Goal: Transaction & Acquisition: Purchase product/service

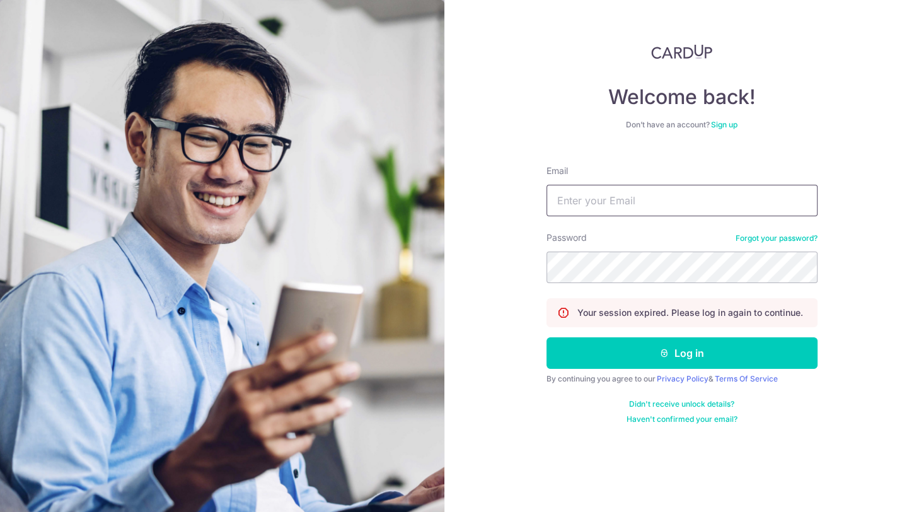
click at [657, 197] on input "Email" at bounding box center [681, 201] width 271 height 32
type input "[EMAIL_ADDRESS][DOMAIN_NAME]"
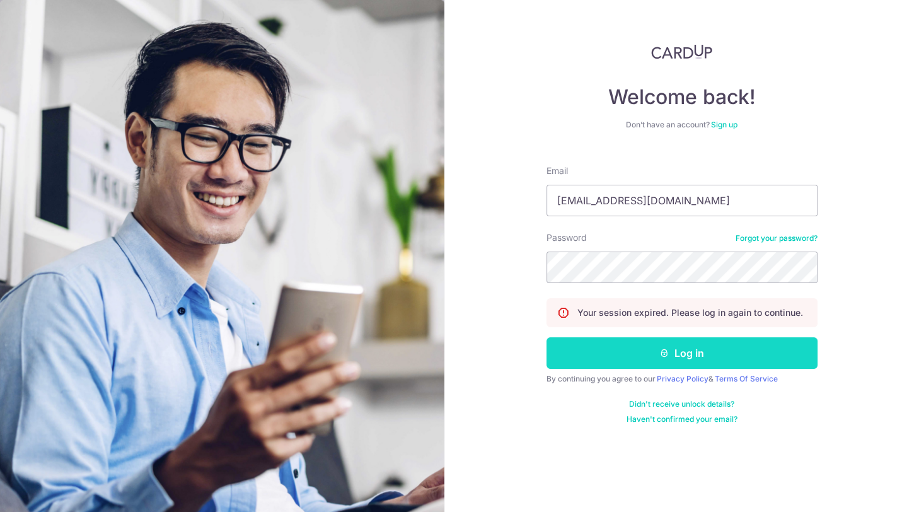
click at [682, 350] on button "Log in" at bounding box center [681, 353] width 271 height 32
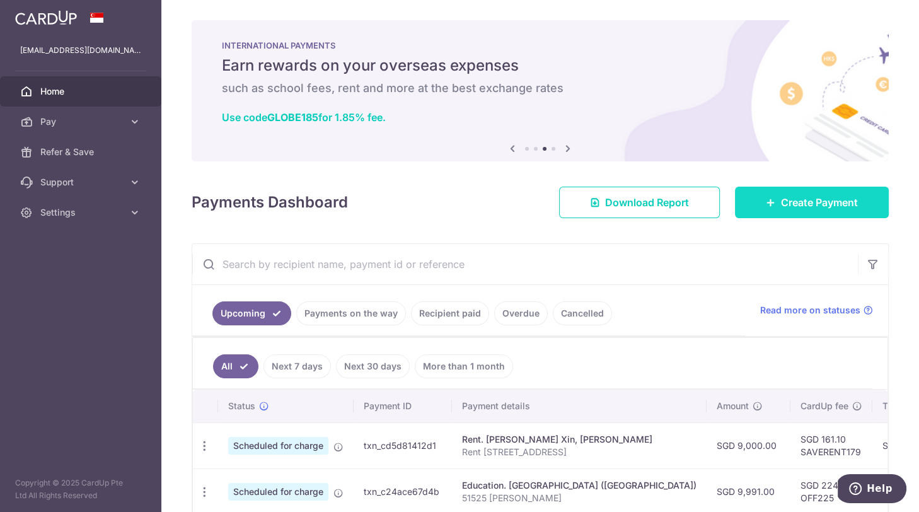
click at [809, 195] on span "Create Payment" at bounding box center [819, 202] width 77 height 15
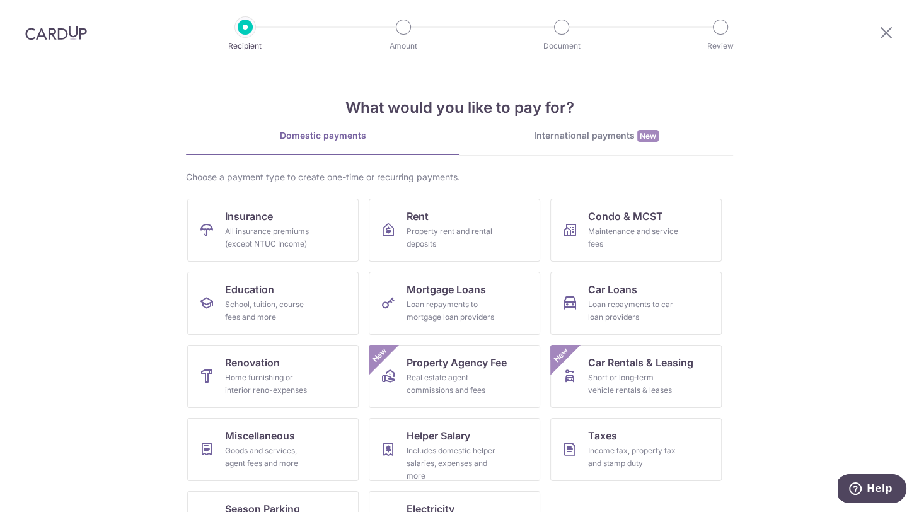
scroll to position [51, 0]
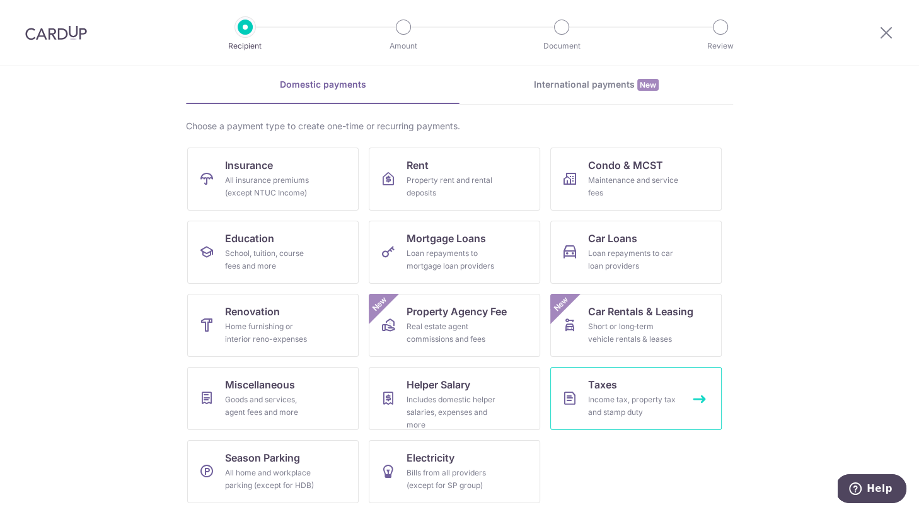
click at [635, 383] on link "Taxes Income tax, property tax and stamp duty" at bounding box center [635, 398] width 171 height 63
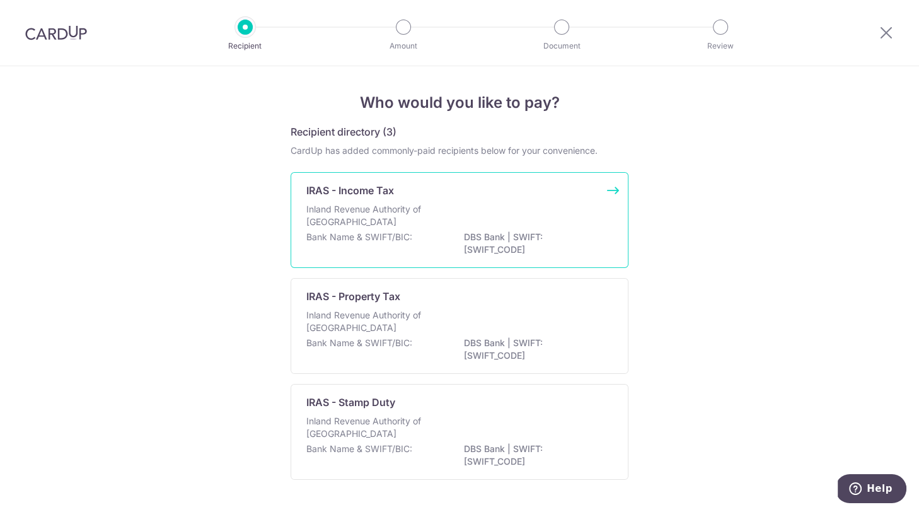
click at [397, 243] on div "Bank Name & SWIFT/BIC: DBS Bank | SWIFT: [SWIFT_CODE]" at bounding box center [459, 244] width 306 height 26
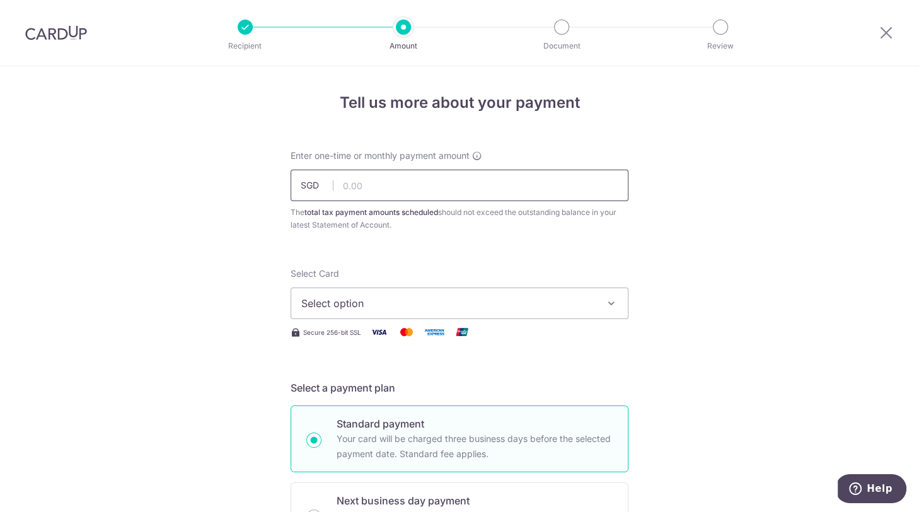
click at [487, 199] on input "text" at bounding box center [460, 186] width 338 height 32
type input "10,818.36"
click at [423, 295] on button "Select option" at bounding box center [460, 303] width 338 height 32
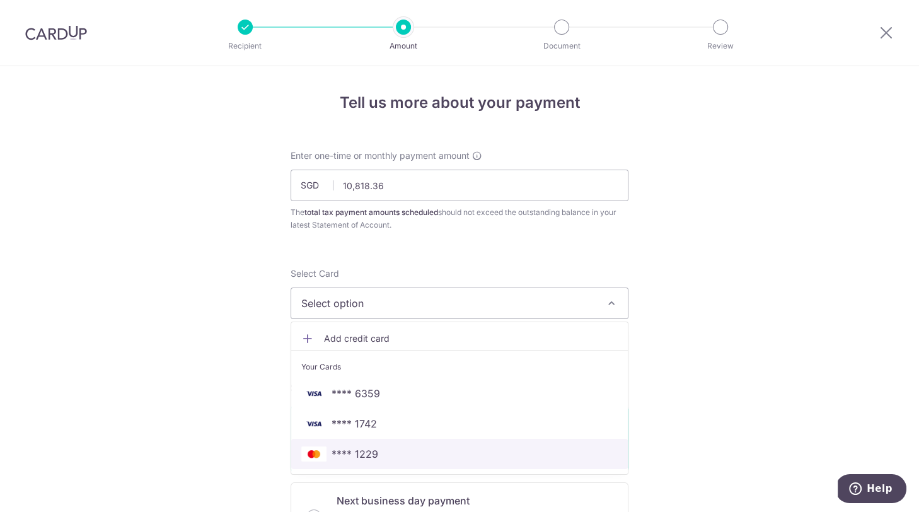
click at [391, 458] on span "**** 1229" at bounding box center [459, 453] width 316 height 15
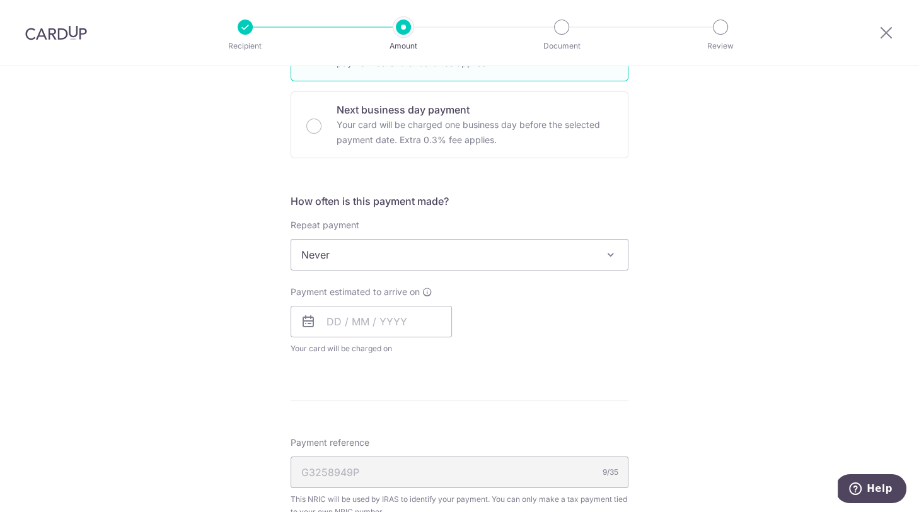
scroll to position [393, 0]
click at [391, 317] on input "text" at bounding box center [371, 319] width 161 height 32
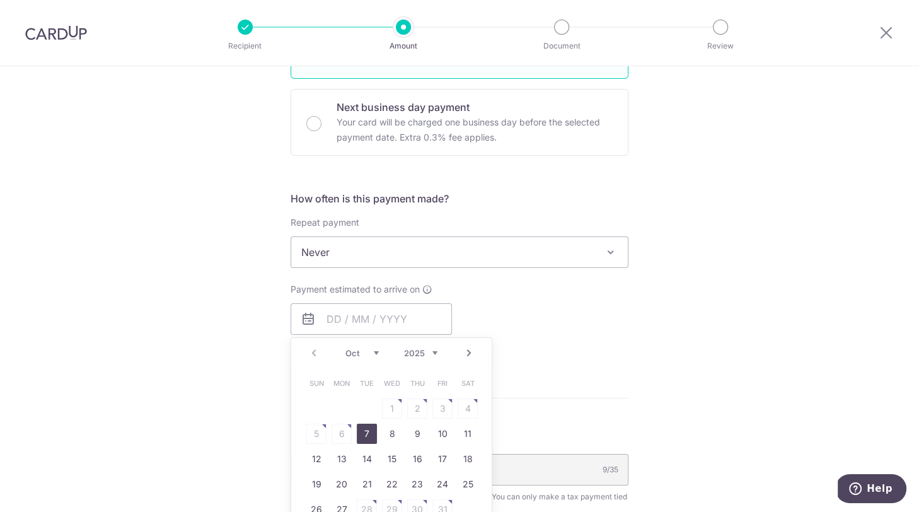
click at [366, 433] on link "7" at bounding box center [367, 433] width 20 height 20
type input "07/10/2025"
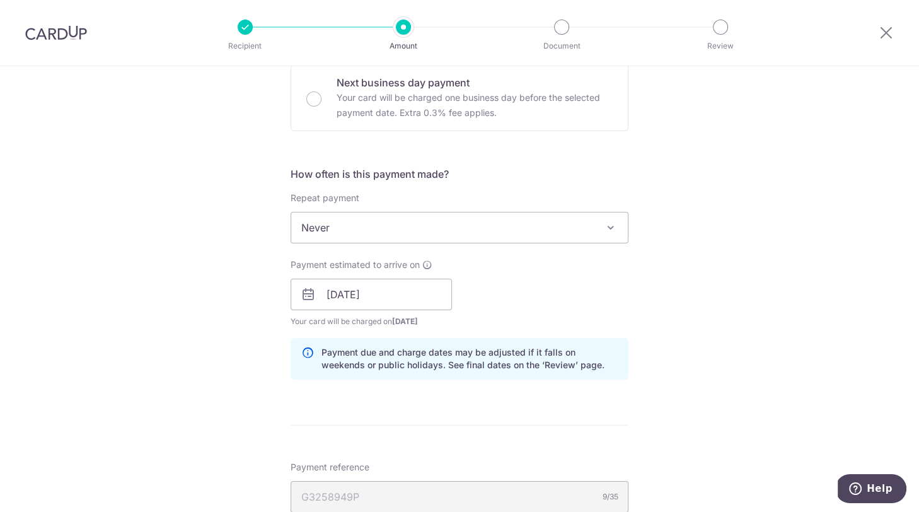
scroll to position [415, 0]
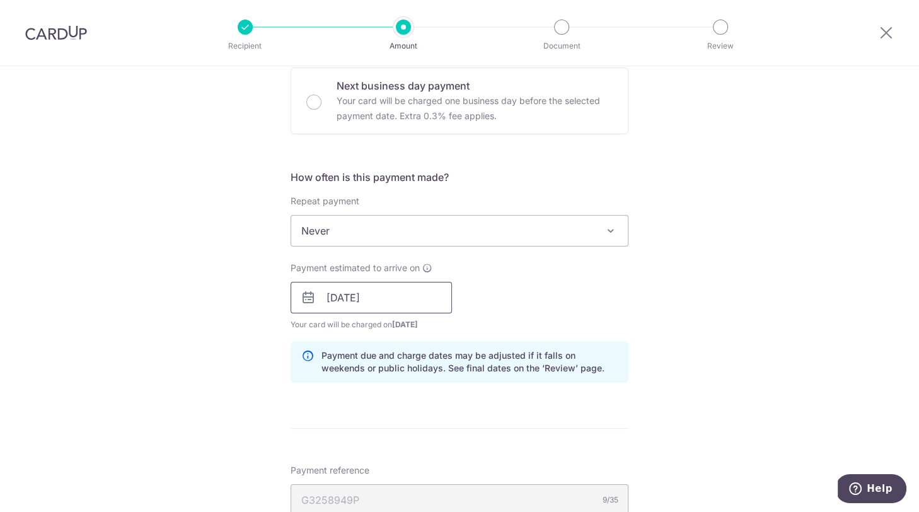
click at [401, 295] on input "07/10/2025" at bounding box center [371, 298] width 161 height 32
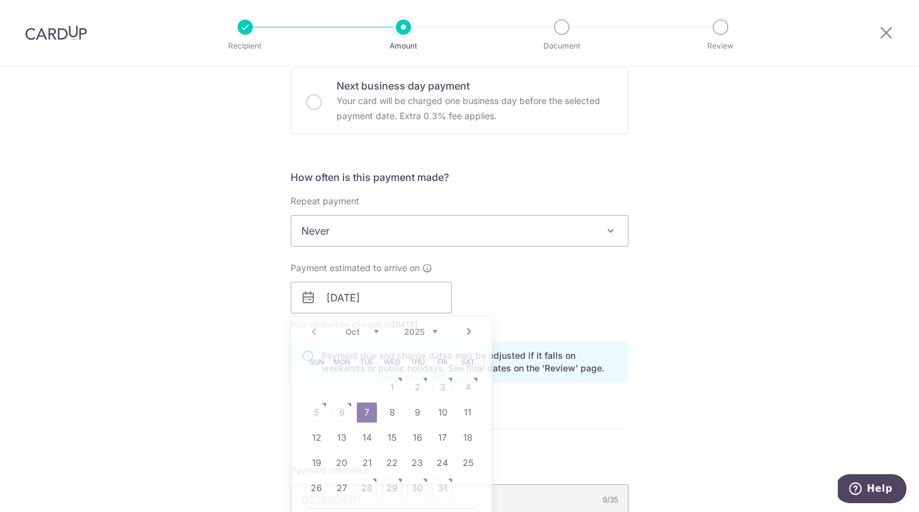
click at [668, 264] on div "Tell us more about your payment Enter one-time or monthly payment amount SGD 10…" at bounding box center [459, 263] width 919 height 1222
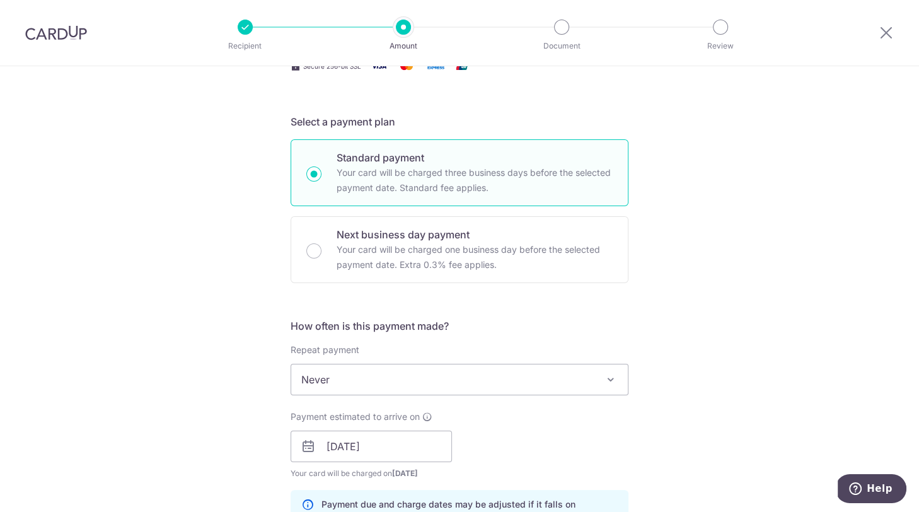
scroll to position [268, 0]
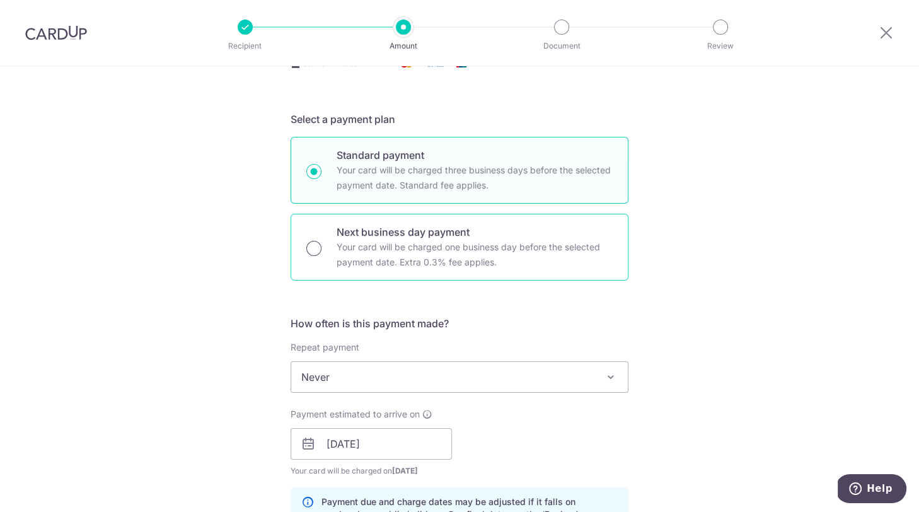
click at [316, 251] on input "Next business day payment Your card will be charged one business day before the…" at bounding box center [313, 248] width 15 height 15
radio input "true"
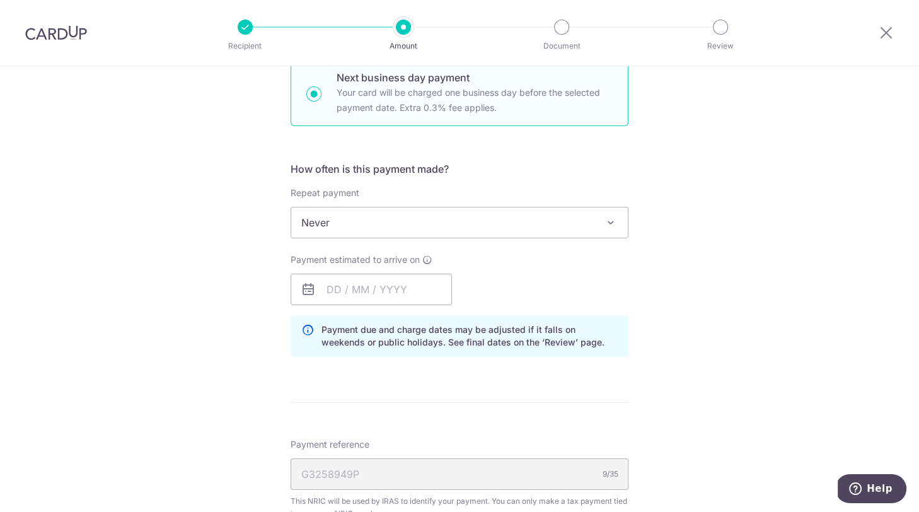
scroll to position [424, 0]
click at [355, 286] on input "text" at bounding box center [371, 288] width 161 height 32
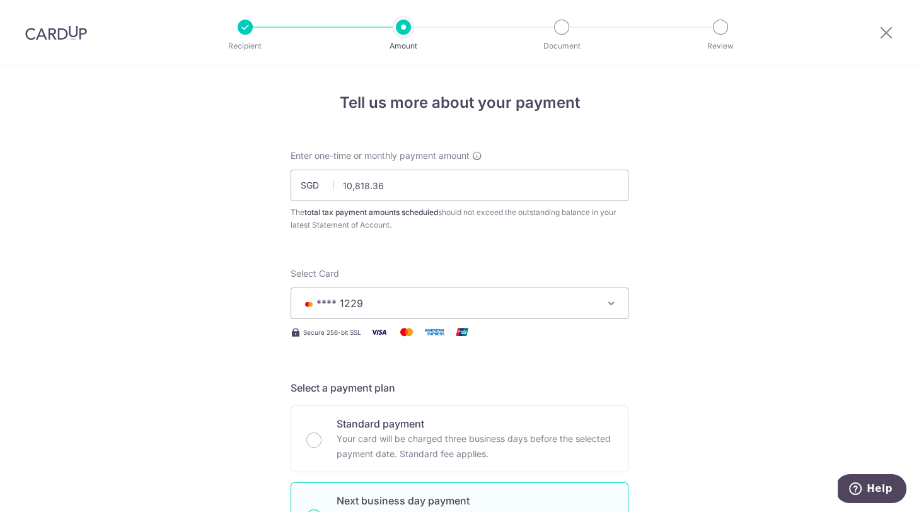
scroll to position [1, 0]
